Goal: Task Accomplishment & Management: Use online tool/utility

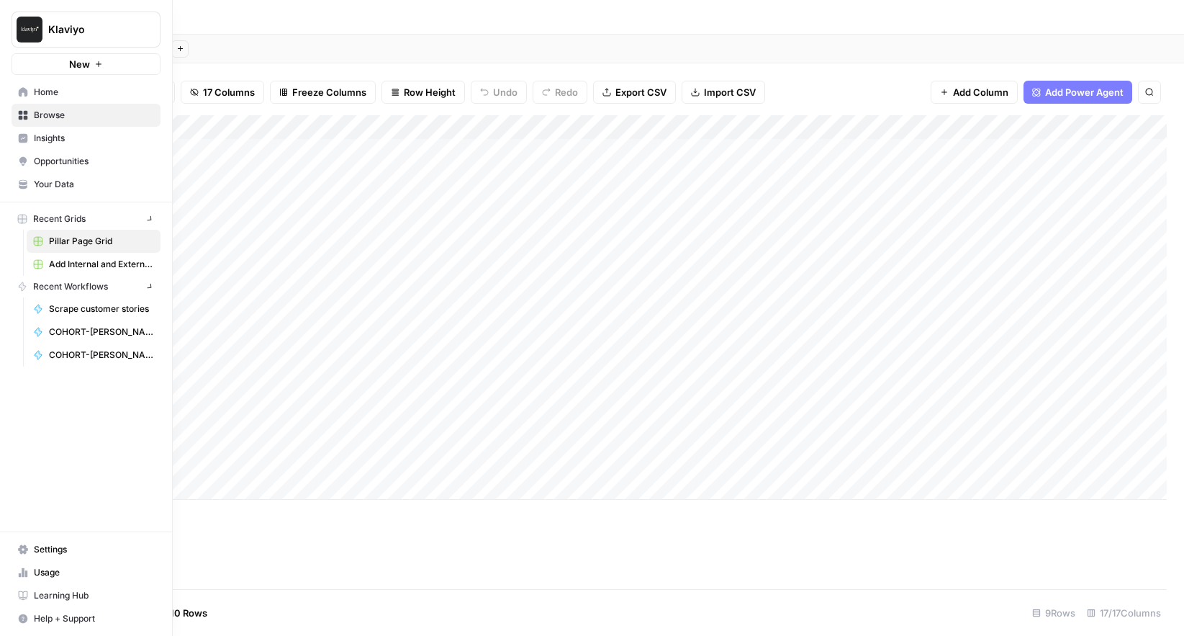
click at [22, 90] on icon at bounding box center [23, 91] width 9 height 9
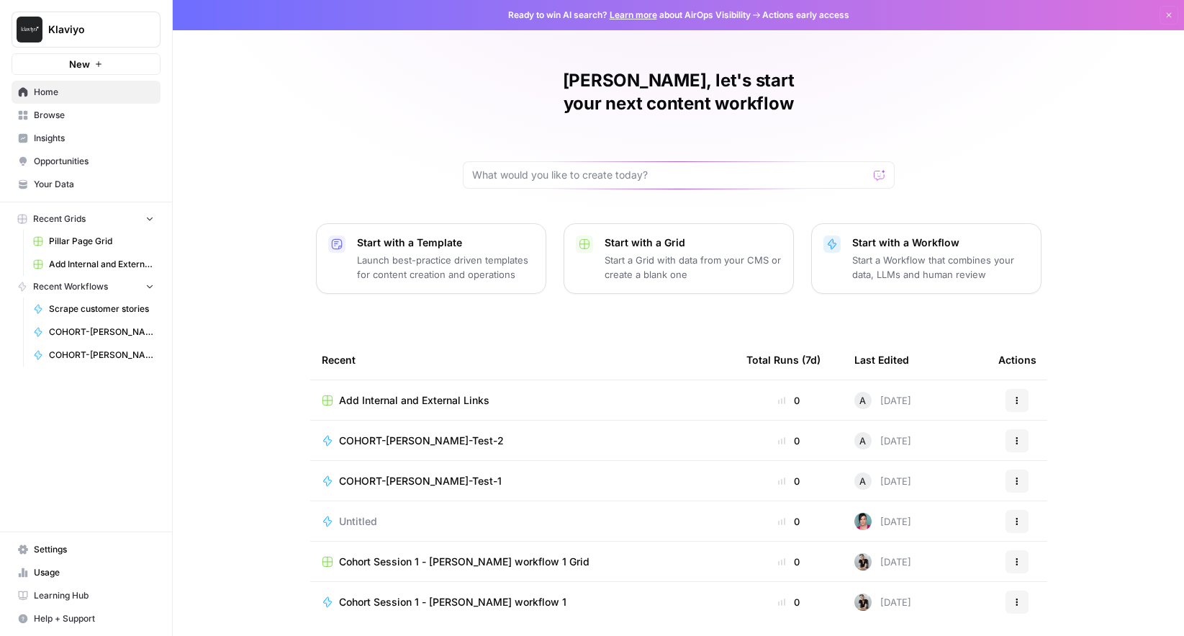
click at [74, 61] on span "New" at bounding box center [79, 64] width 21 height 14
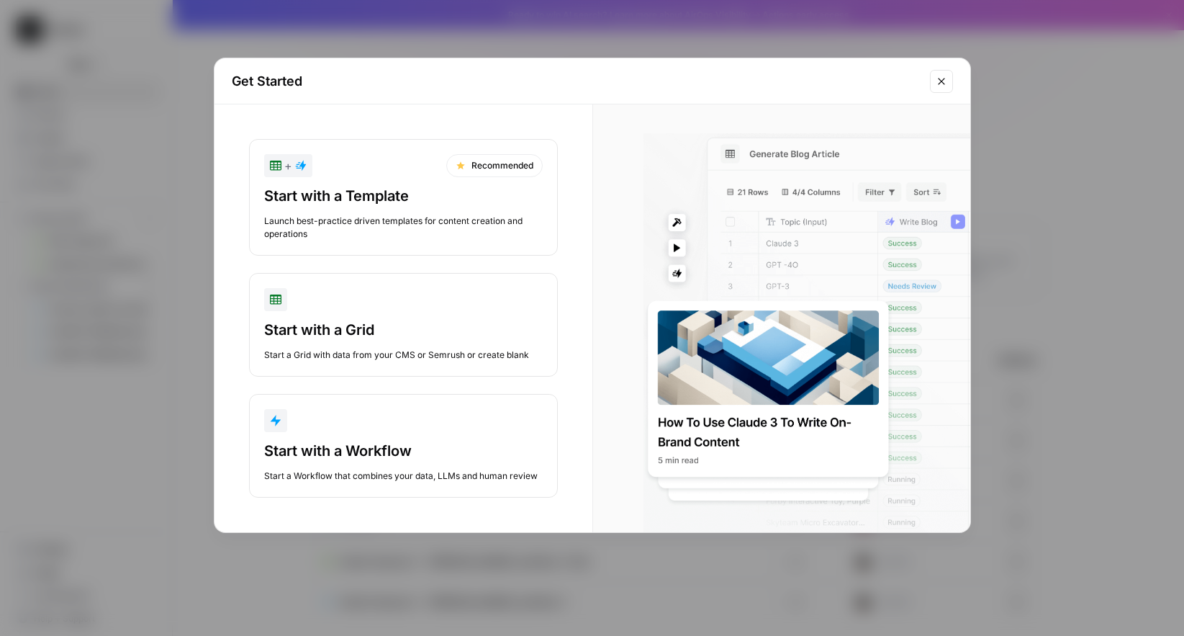
click at [944, 85] on icon "Close modal" at bounding box center [942, 82] width 12 height 12
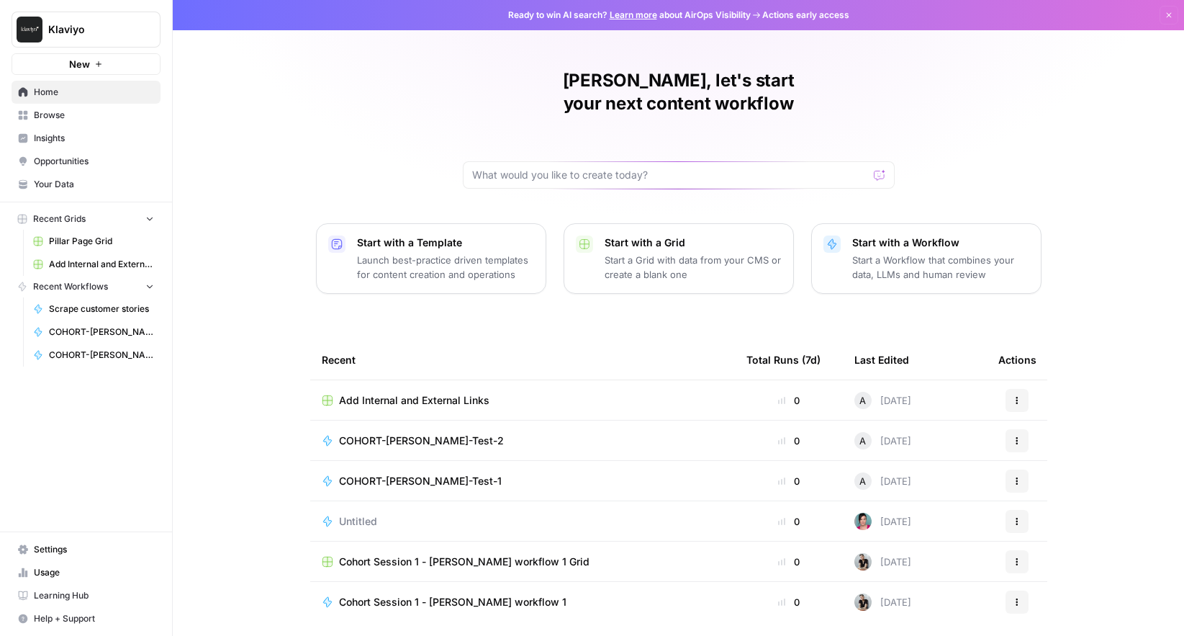
click at [108, 61] on button "New" at bounding box center [86, 64] width 149 height 22
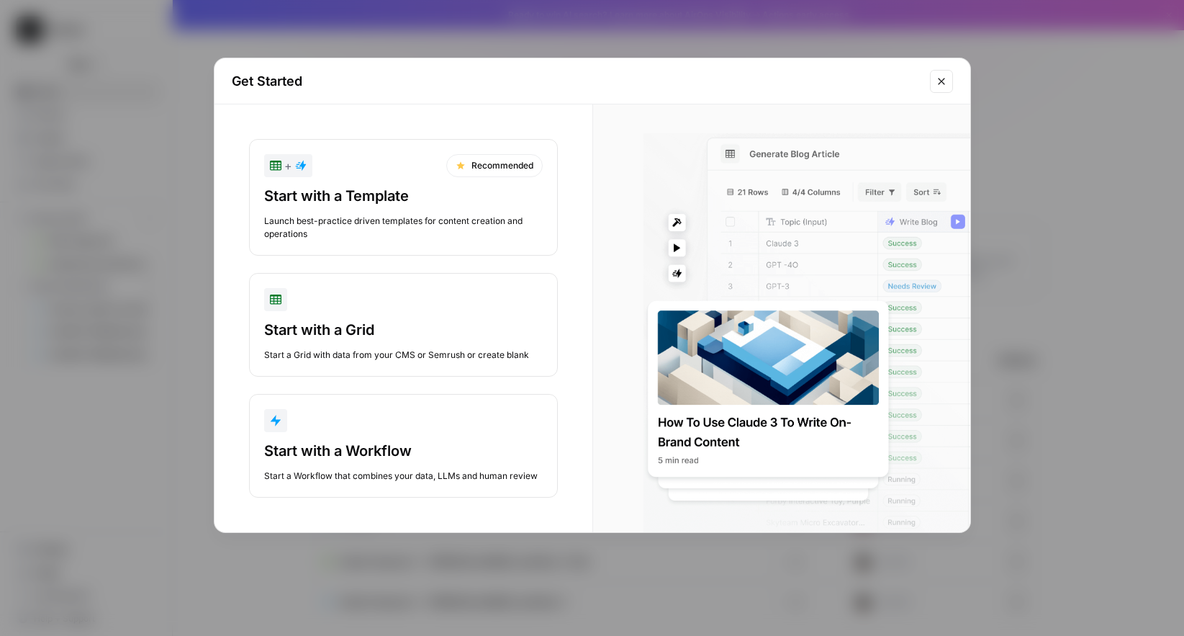
click at [939, 82] on icon "Close modal" at bounding box center [942, 82] width 12 height 12
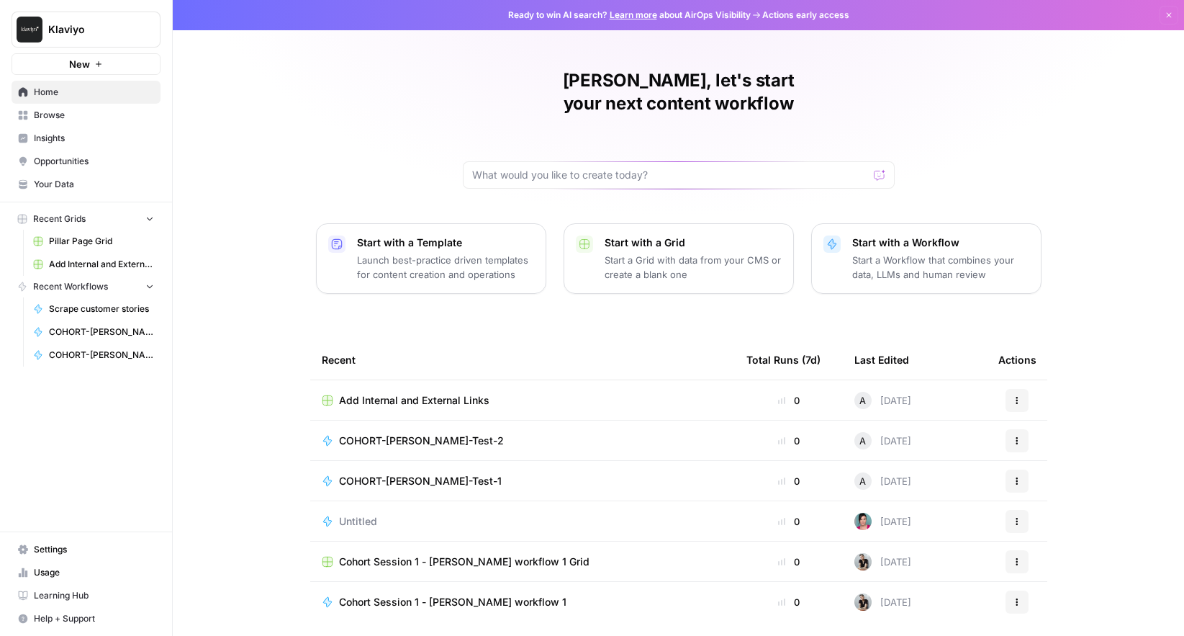
click at [392, 474] on span "COHORT-[PERSON_NAME]-Test-1" at bounding box center [420, 481] width 163 height 14
click at [47, 598] on span "Learning Hub" at bounding box center [94, 595] width 120 height 13
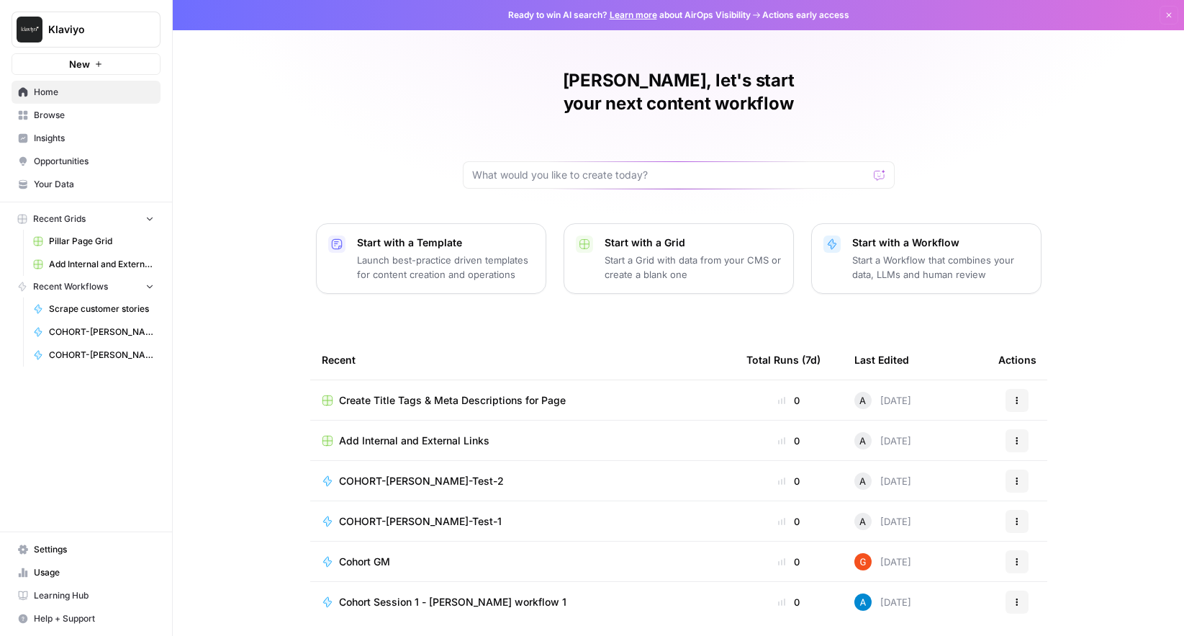
click at [78, 186] on span "Your Data" at bounding box center [94, 184] width 120 height 13
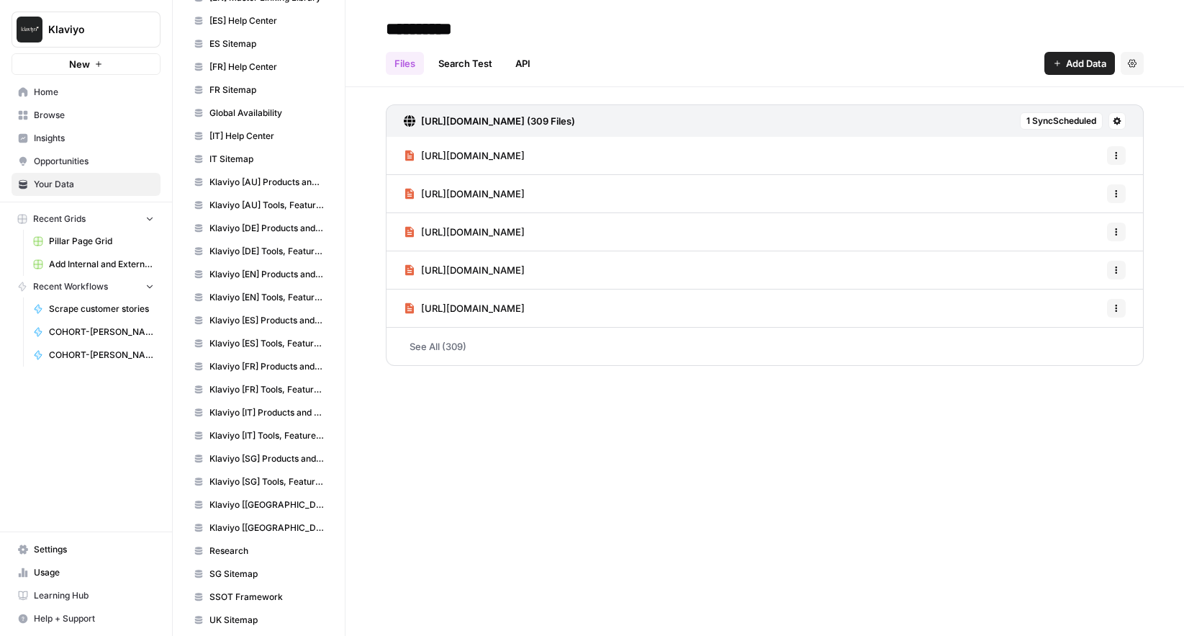
scroll to position [392, 0]
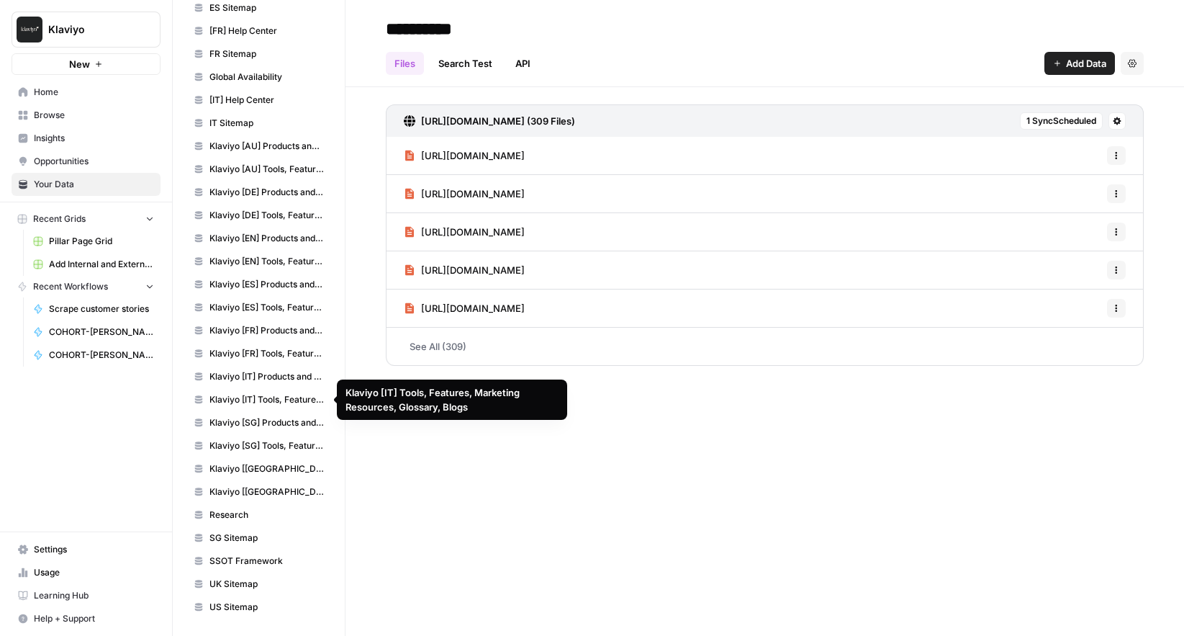
click at [217, 399] on span "Klaviyo [IT] Tools, Features, Marketing Resources, Glossary, Blogs" at bounding box center [266, 399] width 114 height 13
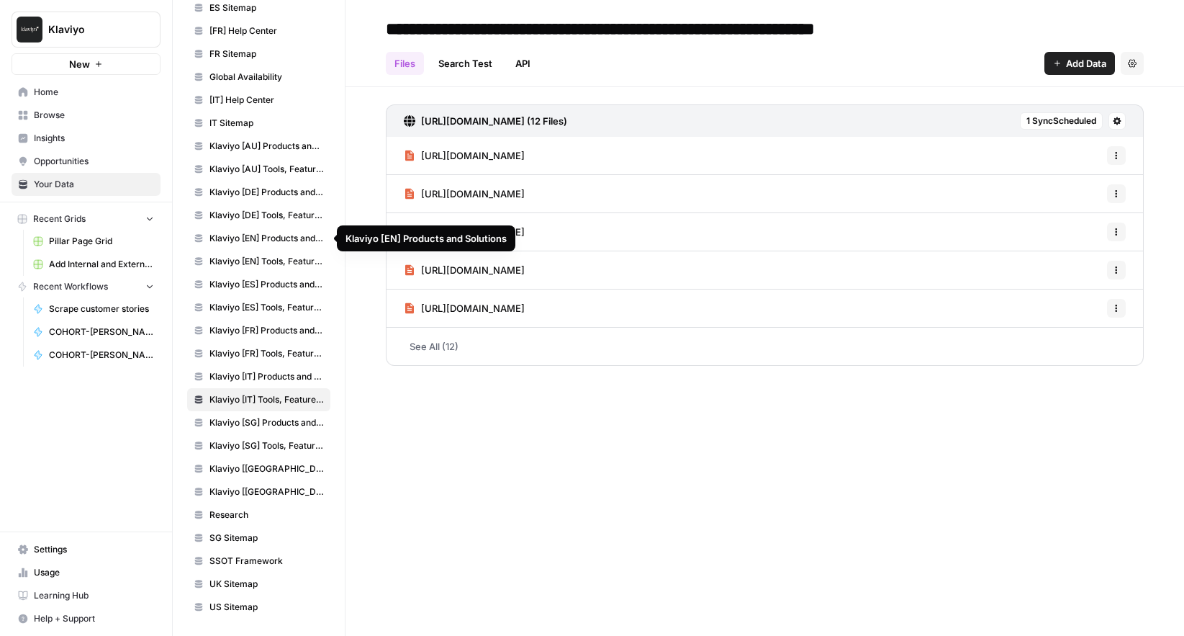
click at [222, 240] on span "Klaviyo [EN] Products and Solutions" at bounding box center [266, 238] width 114 height 13
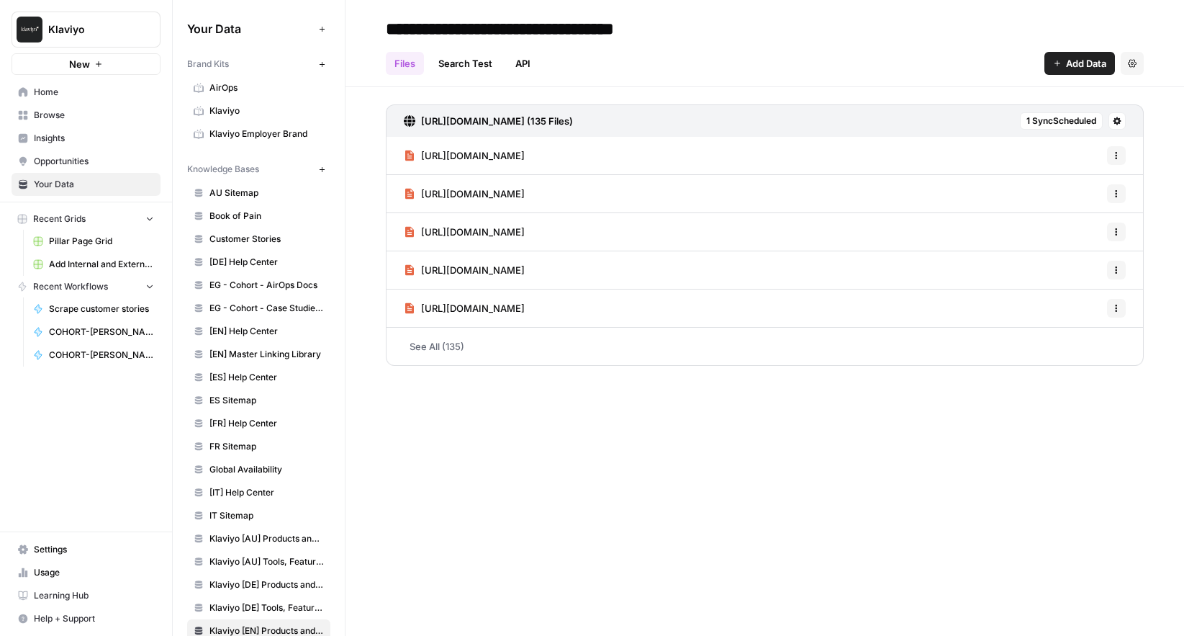
click at [211, 108] on span "Klaviyo" at bounding box center [266, 110] width 114 height 13
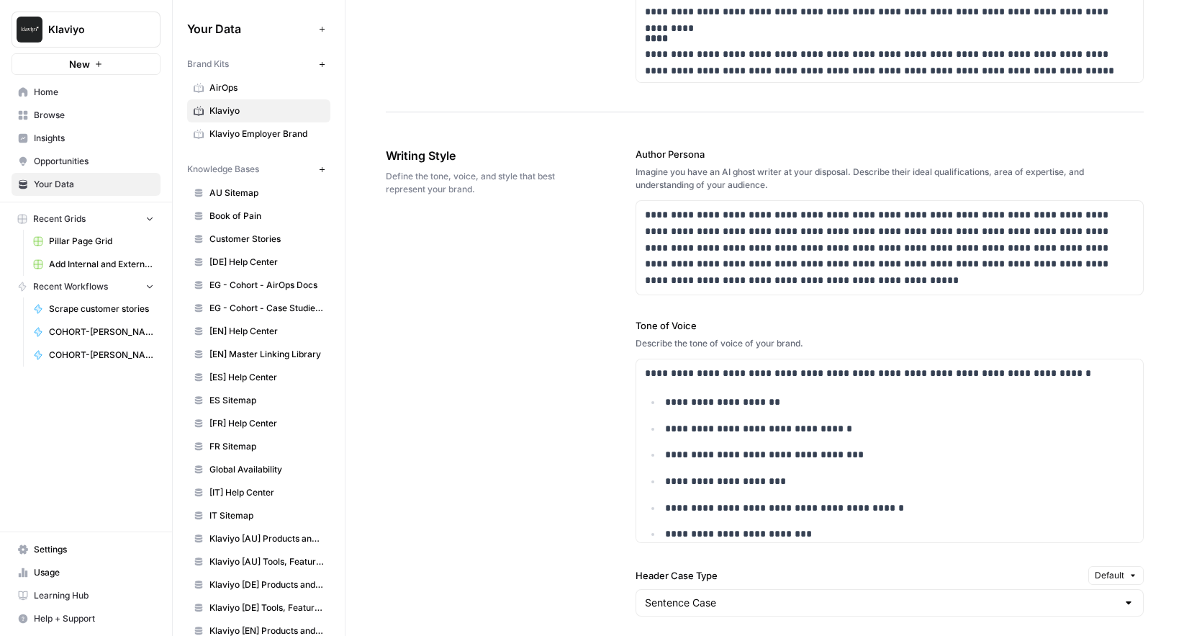
scroll to position [881, 0]
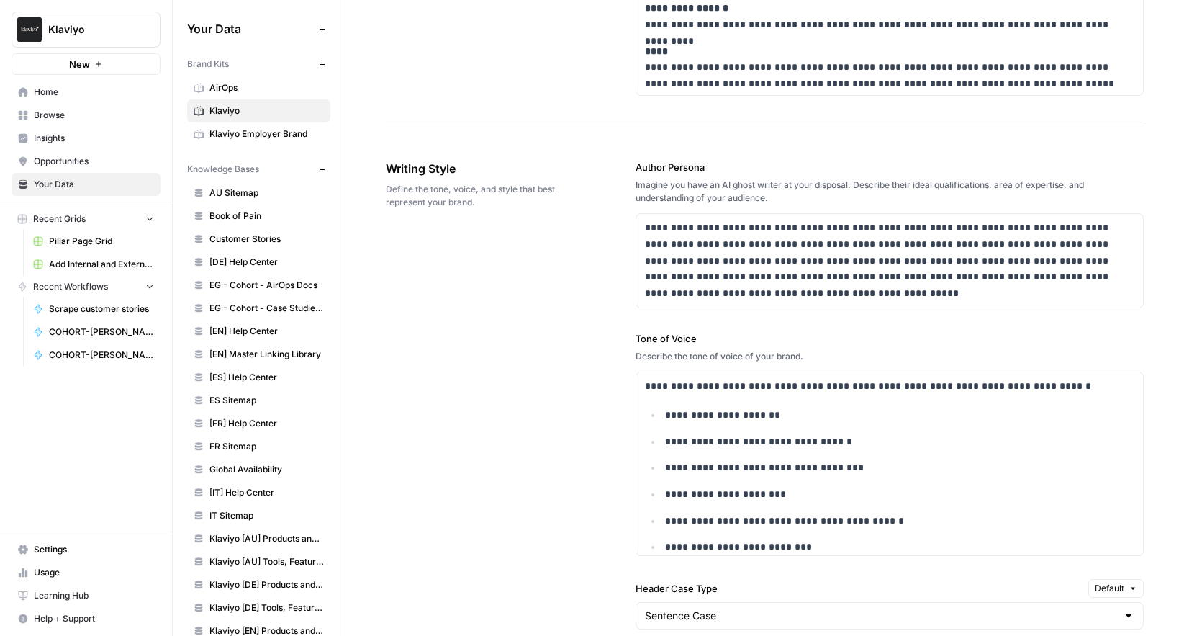
click at [36, 115] on span "Browse" at bounding box center [94, 115] width 120 height 13
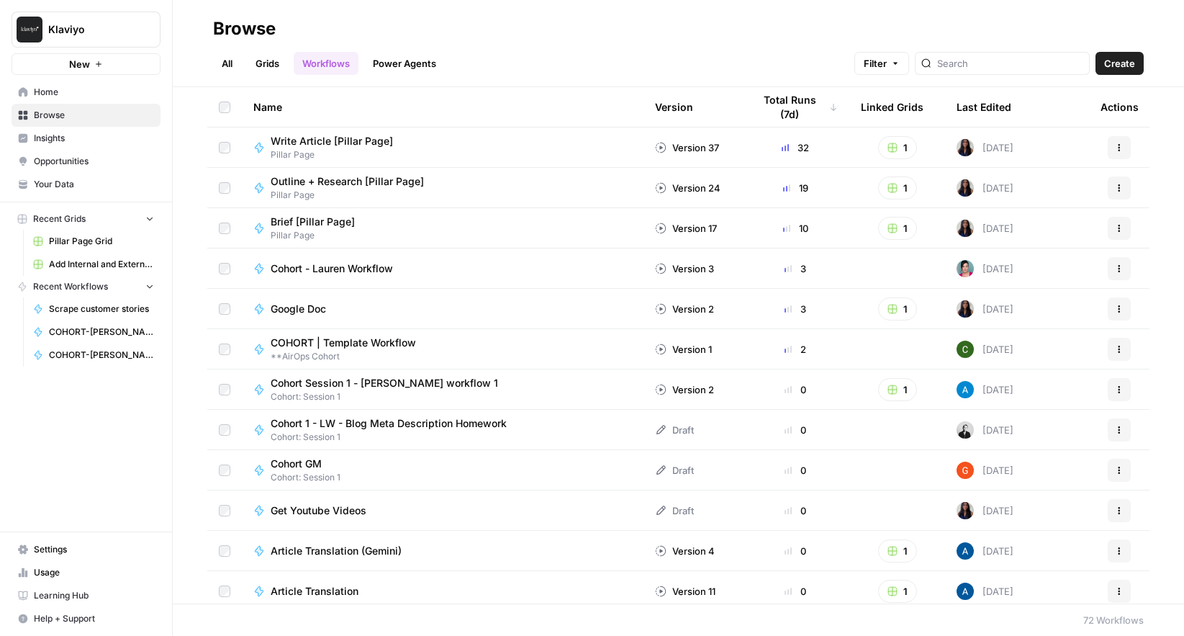
click at [222, 67] on link "All" at bounding box center [227, 63] width 28 height 23
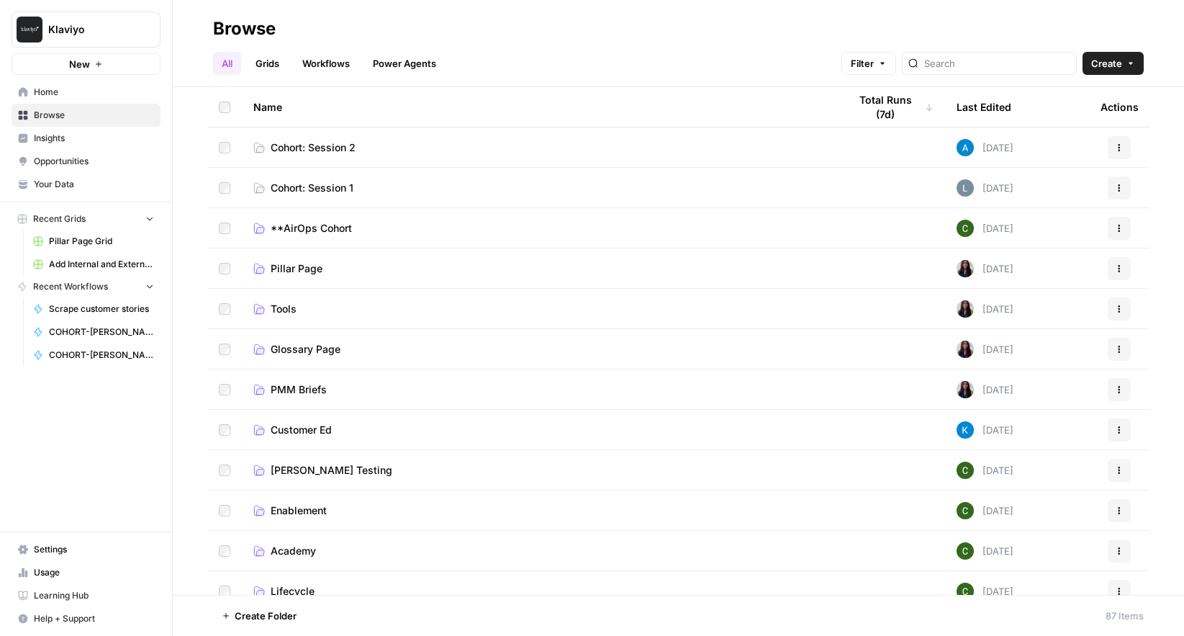
click at [259, 145] on icon at bounding box center [259, 148] width 12 height 12
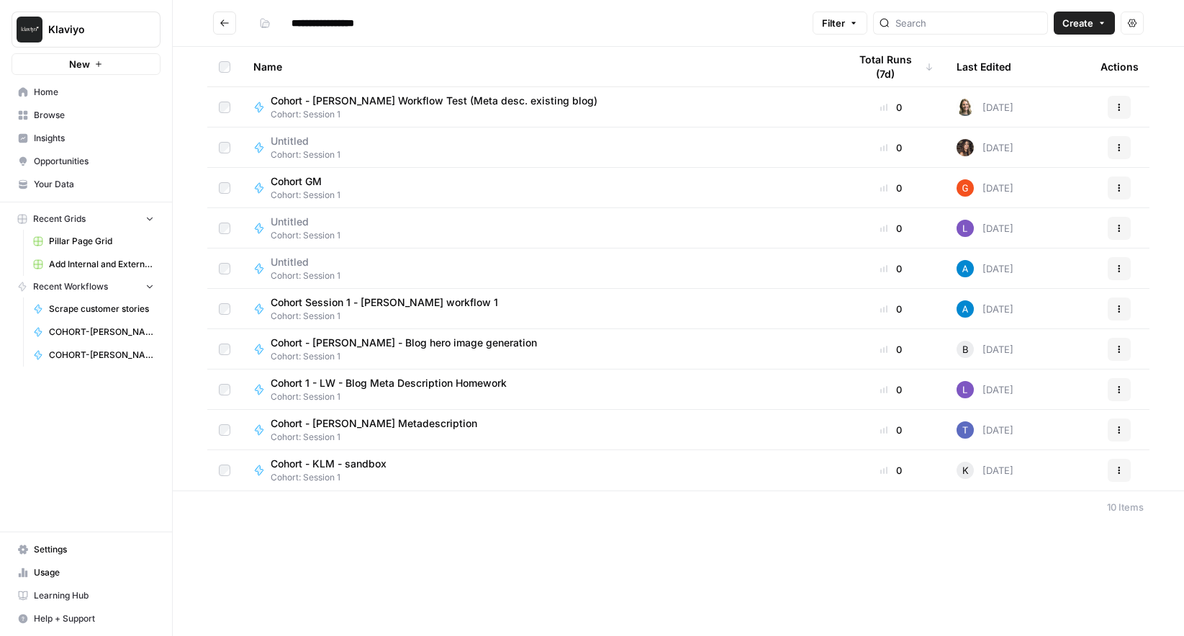
click at [87, 65] on span "New" at bounding box center [79, 64] width 21 height 14
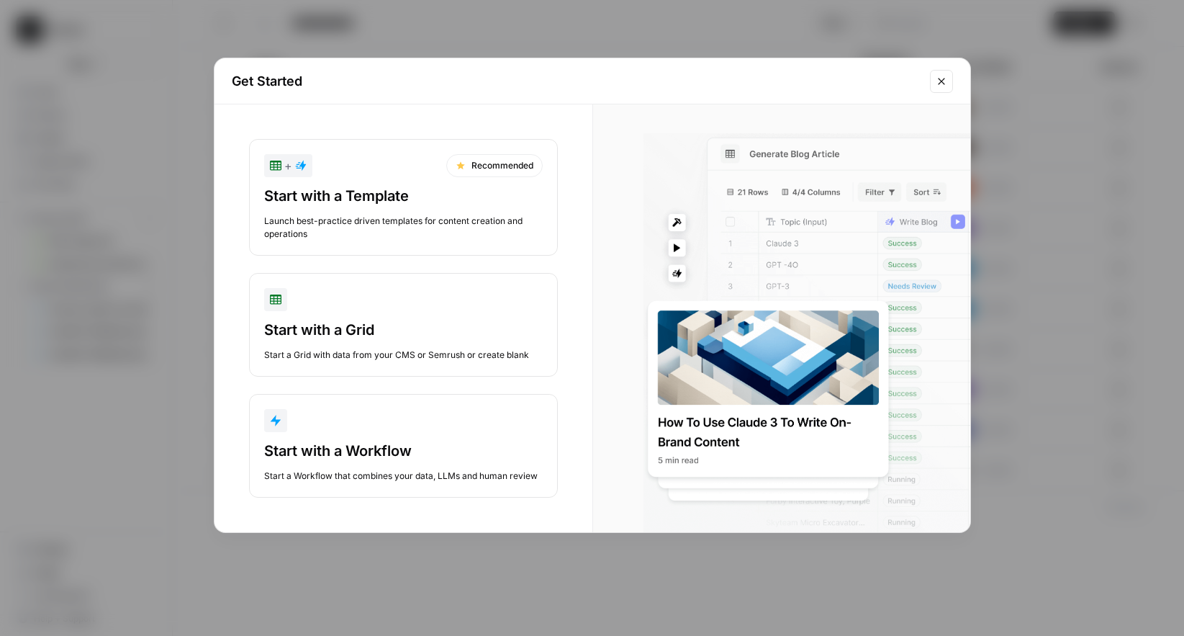
click at [944, 88] on button "Close modal" at bounding box center [941, 81] width 23 height 23
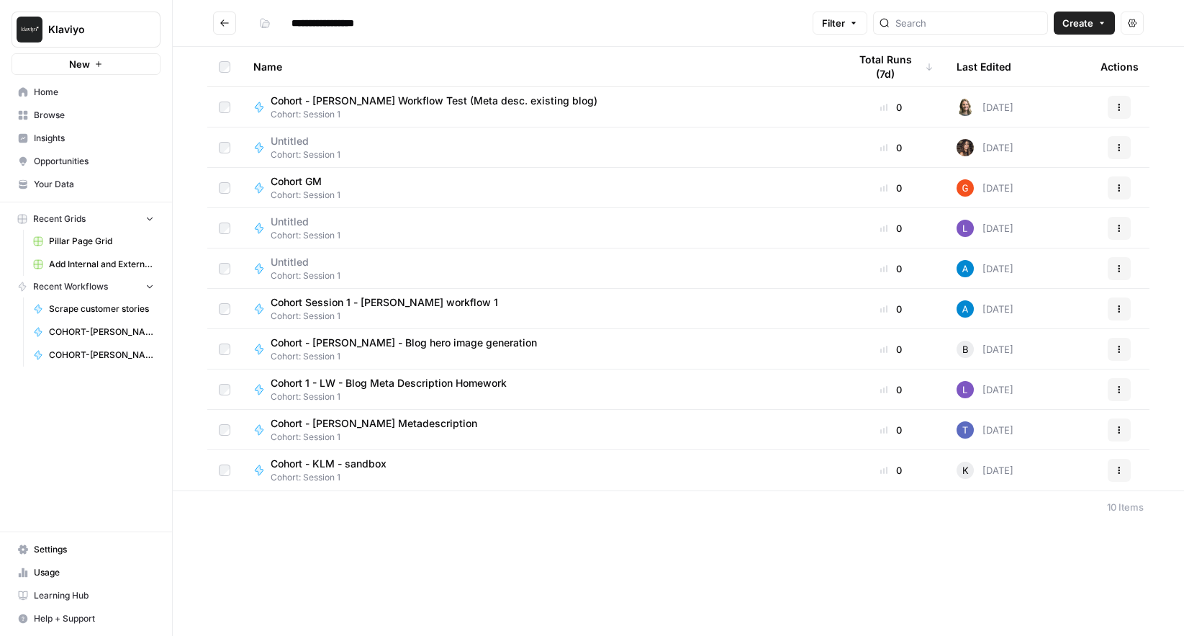
click at [78, 67] on span "New" at bounding box center [79, 64] width 21 height 14
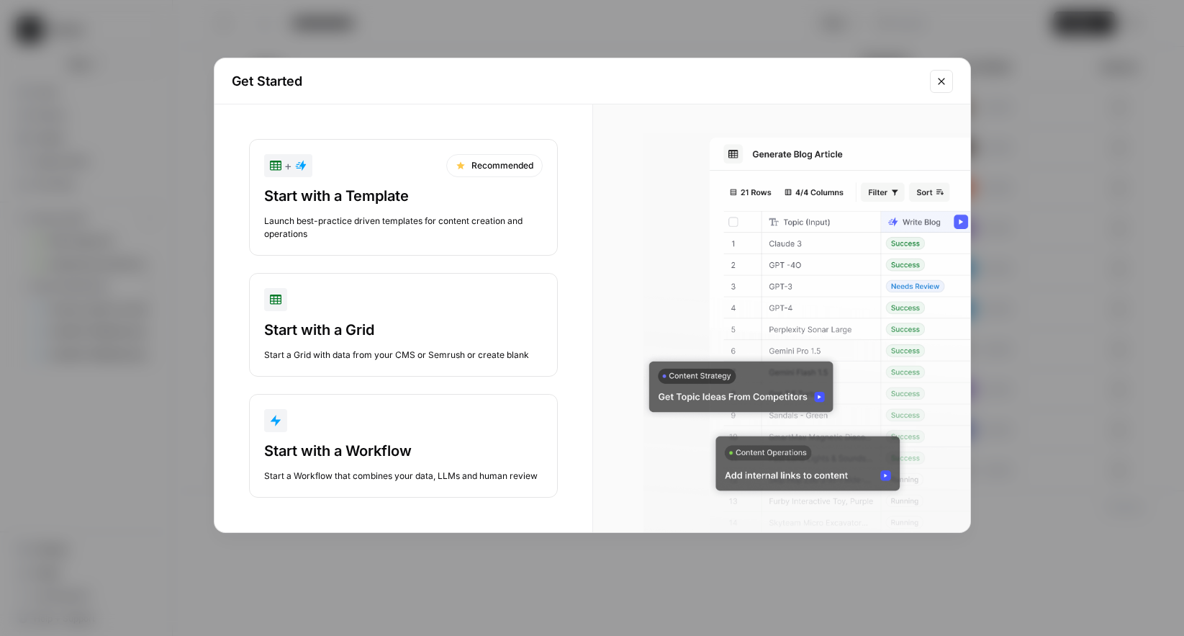
click at [386, 183] on button "+ Recommended Start with a Template Launch best-practice driven templates for c…" at bounding box center [403, 197] width 309 height 117
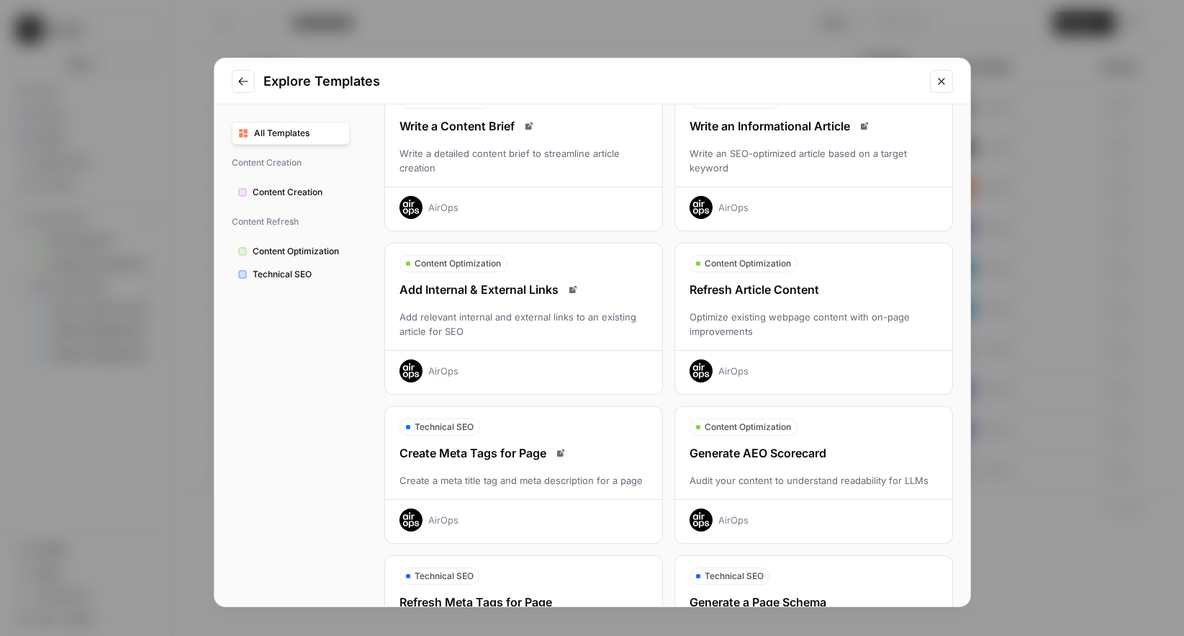
scroll to position [68, 0]
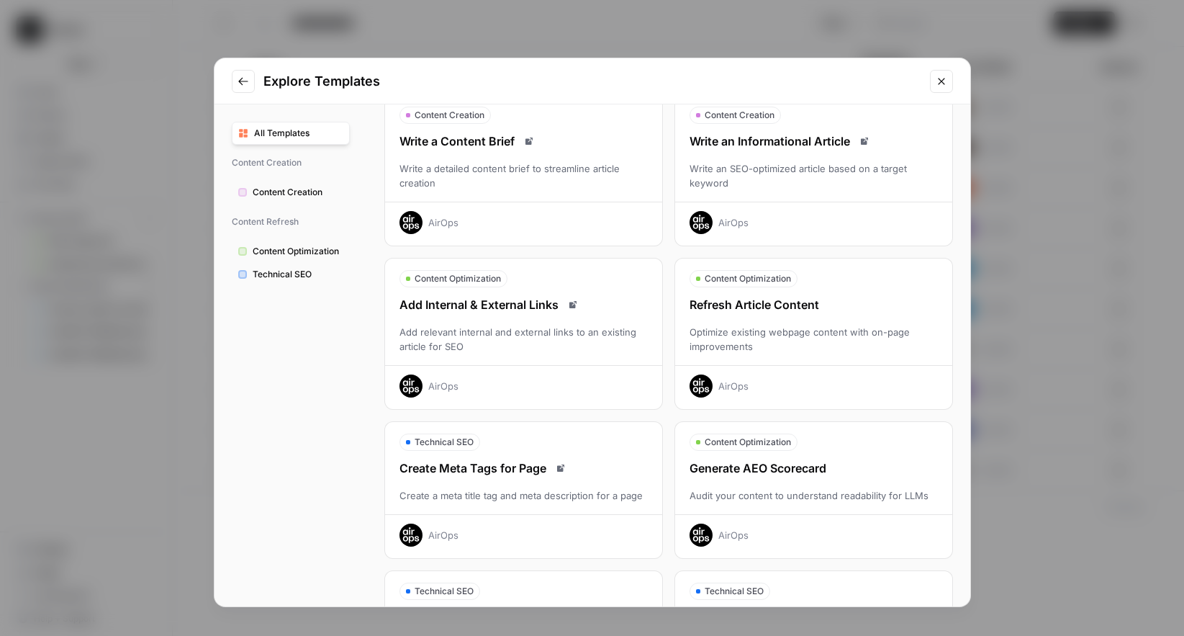
click at [484, 464] on div "Create Meta Tags for Page" at bounding box center [523, 467] width 277 height 17
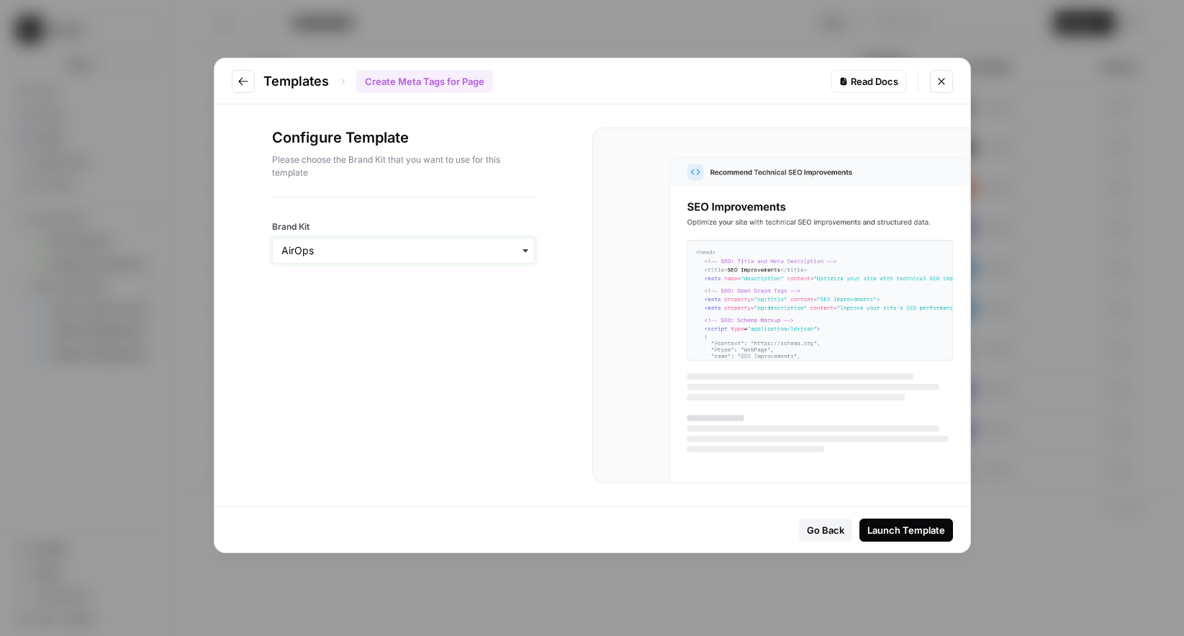
click at [308, 251] on input "Brand Kit" at bounding box center [403, 250] width 244 height 14
click at [312, 320] on div "Klaviyo" at bounding box center [403, 316] width 261 height 27
click at [902, 536] on div "Launch Template" at bounding box center [906, 530] width 78 height 14
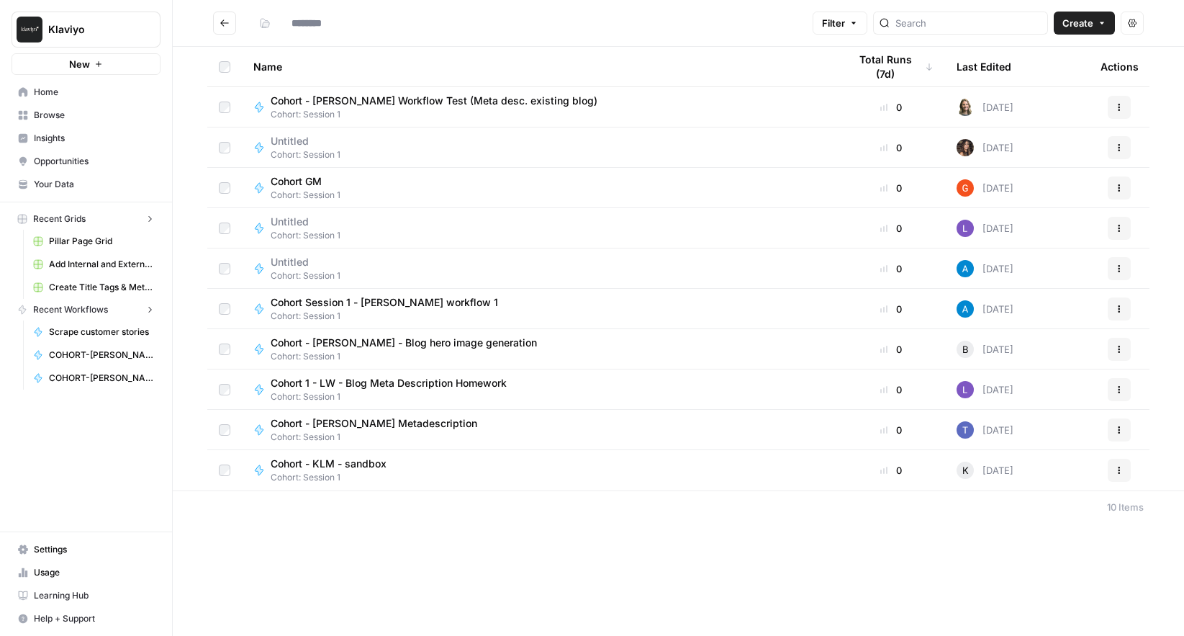
type input "**********"
